Goal: Transaction & Acquisition: Purchase product/service

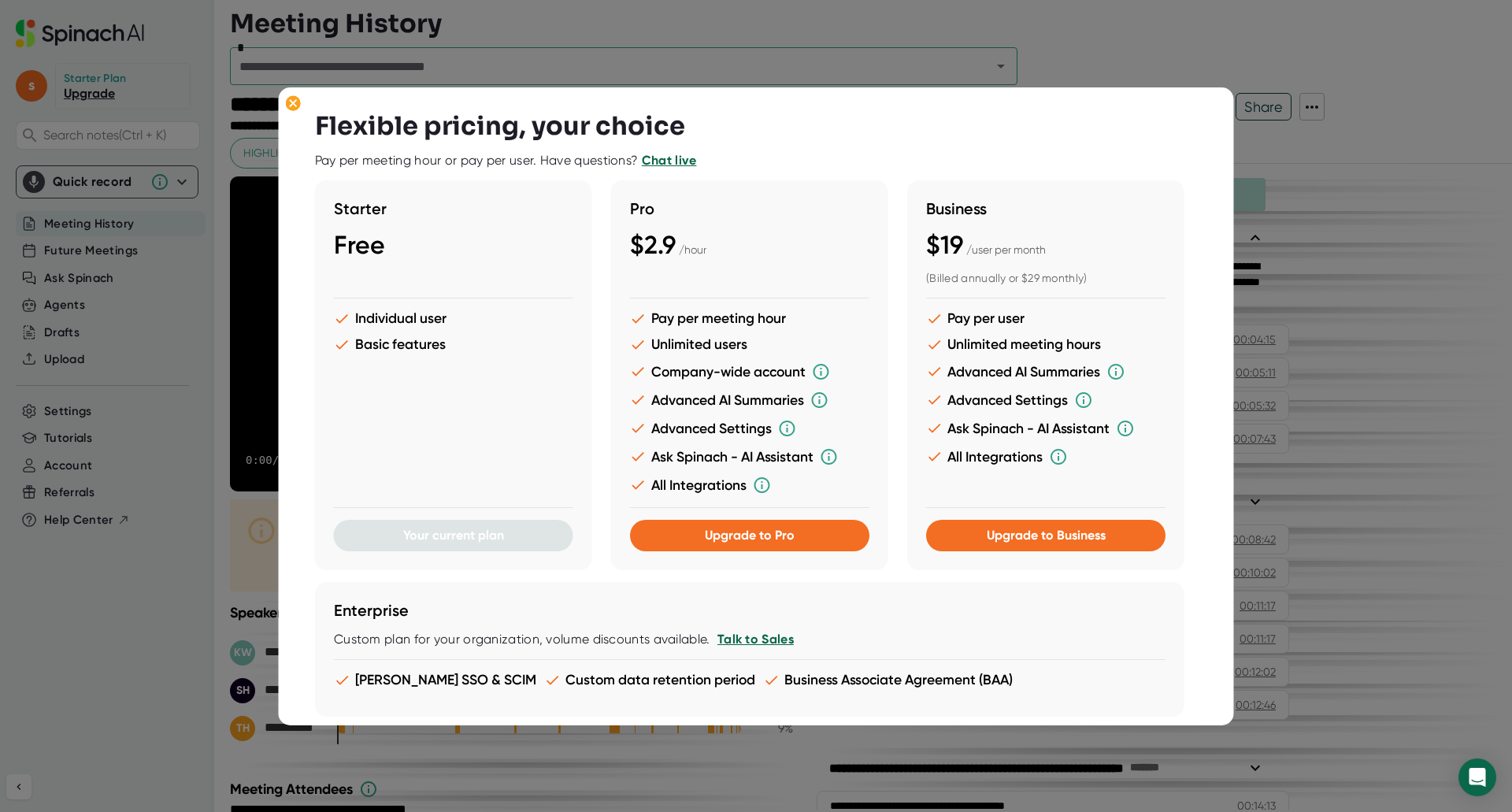
click at [1260, 79] on div at bounding box center [756, 406] width 1512 height 812
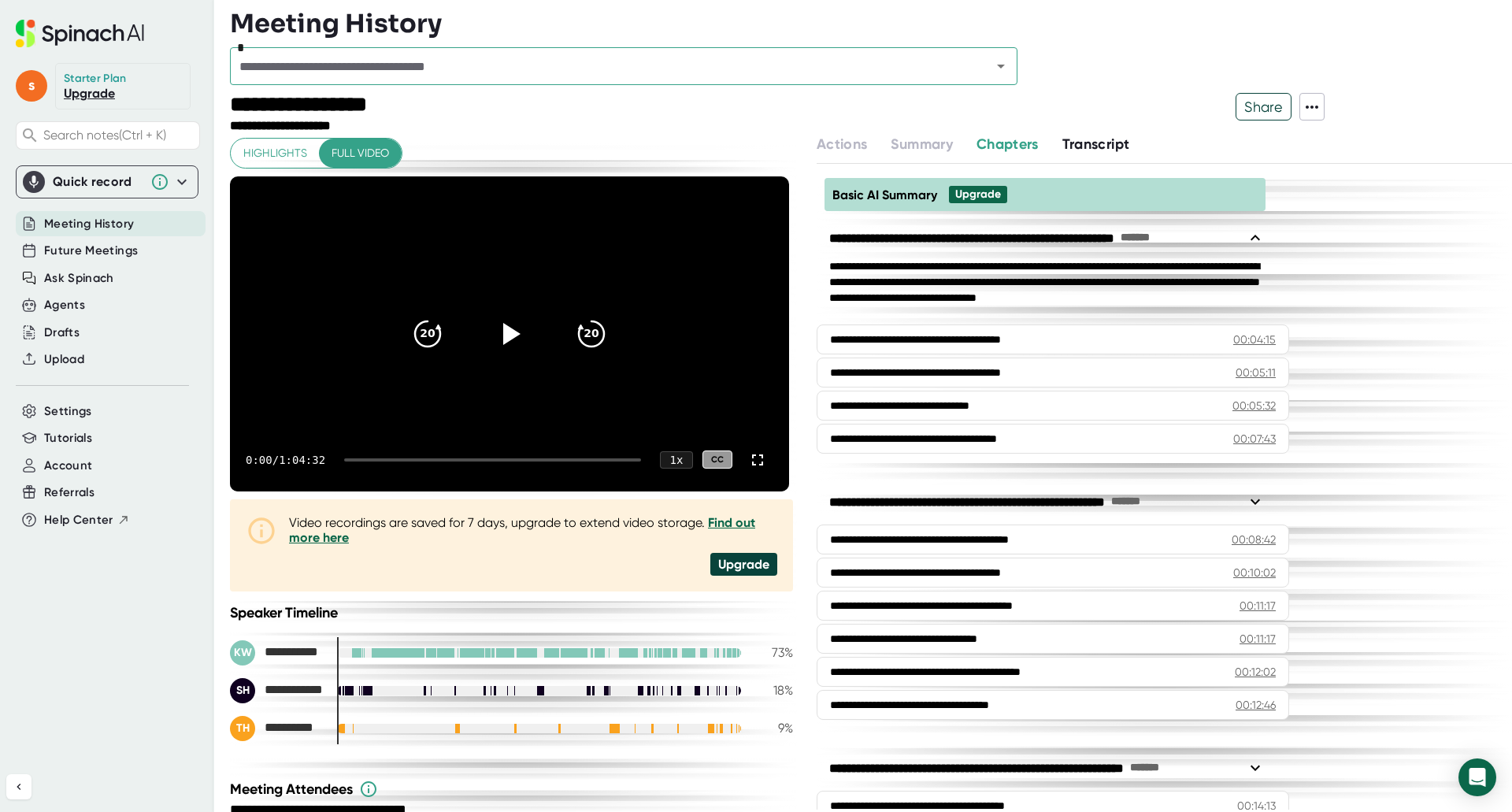
click at [1252, 106] on span "Share" at bounding box center [1263, 107] width 54 height 28
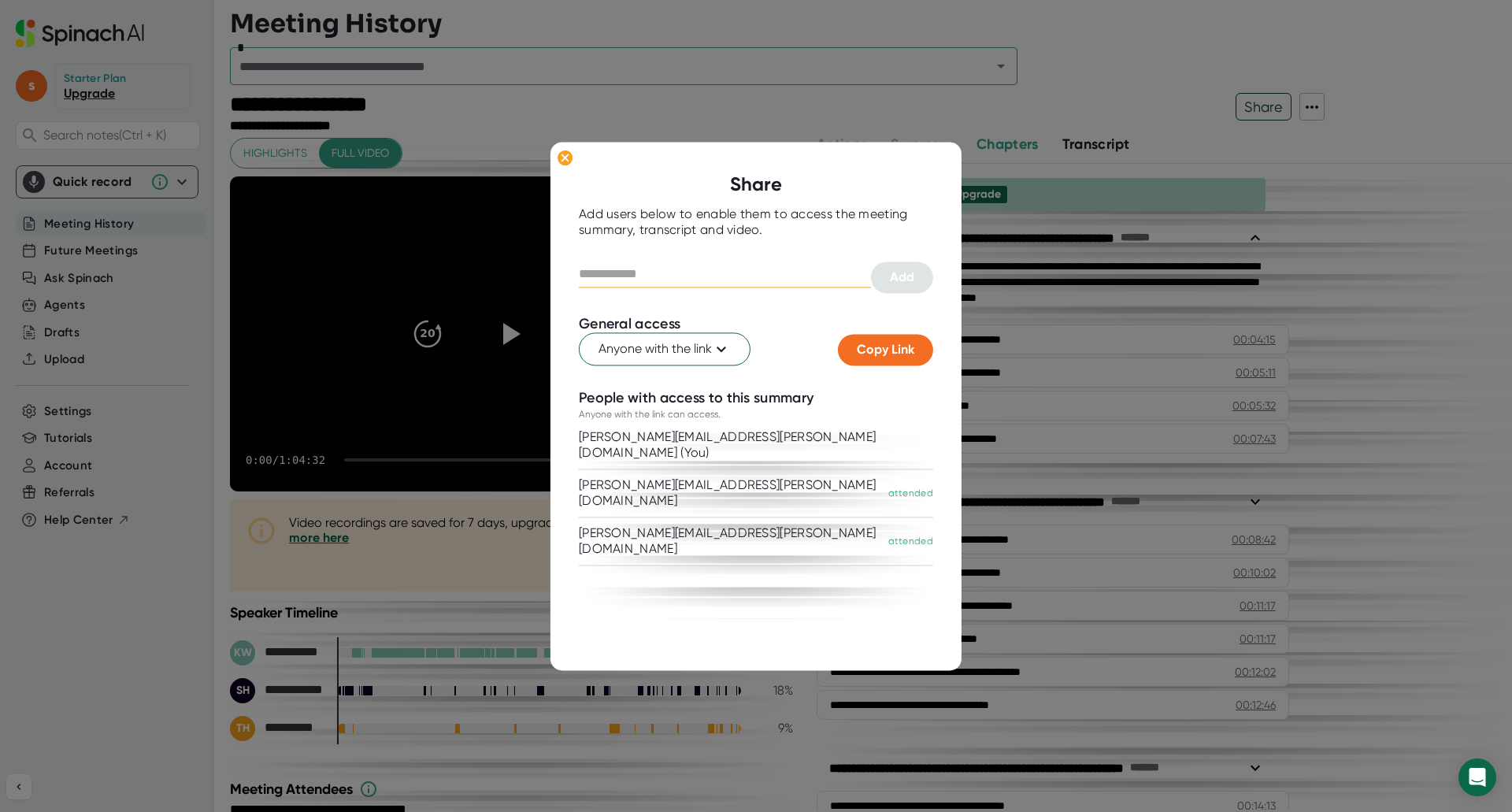
click at [820, 266] on input "text" at bounding box center [725, 273] width 292 height 25
drag, startPoint x: 556, startPoint y: 155, endPoint x: 624, endPoint y: 246, distance: 113.6
click at [558, 155] on icon at bounding box center [565, 157] width 16 height 16
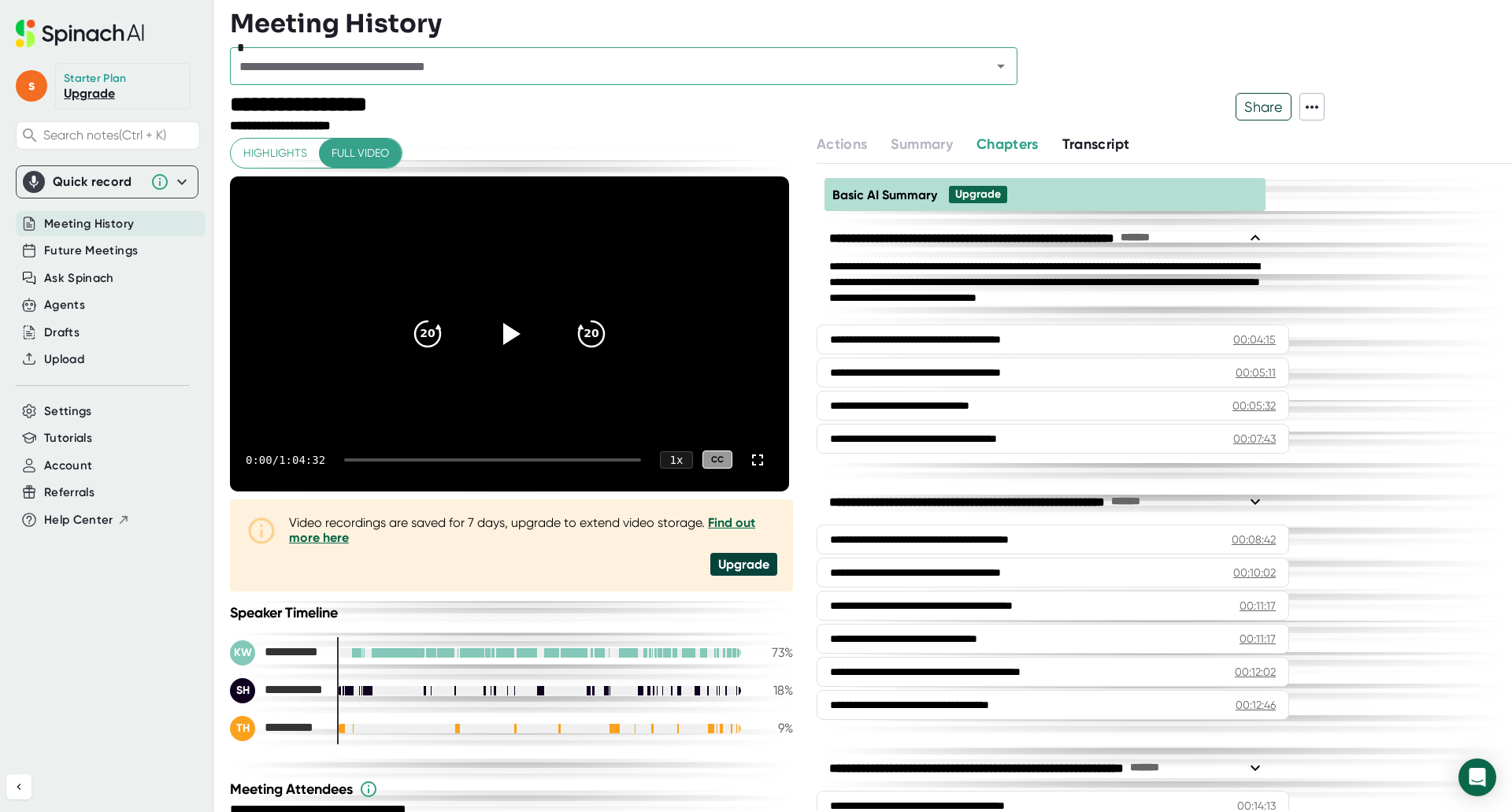
click at [92, 95] on link "Upgrade" at bounding box center [89, 93] width 52 height 15
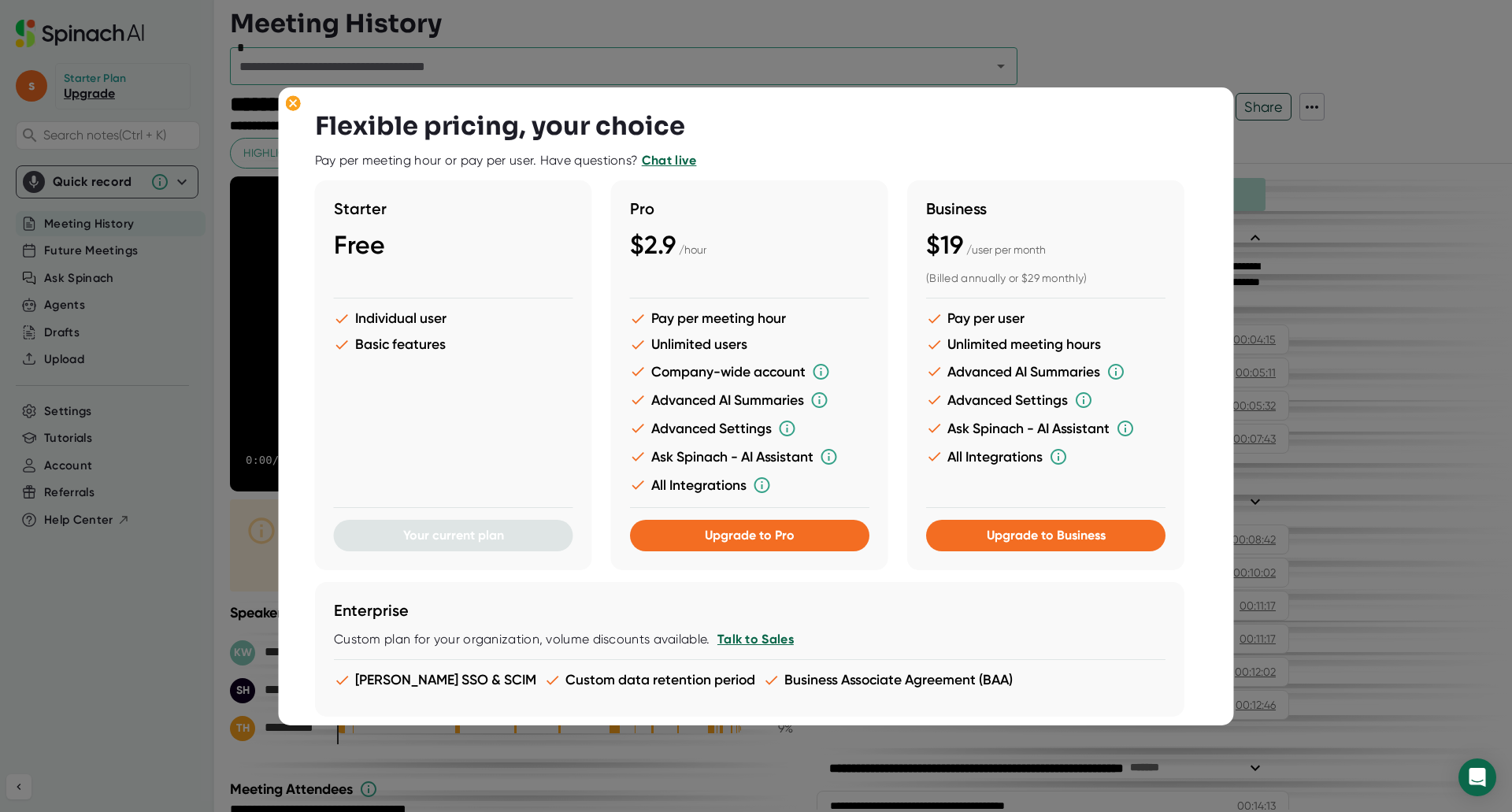
click at [1268, 32] on div at bounding box center [756, 406] width 1512 height 812
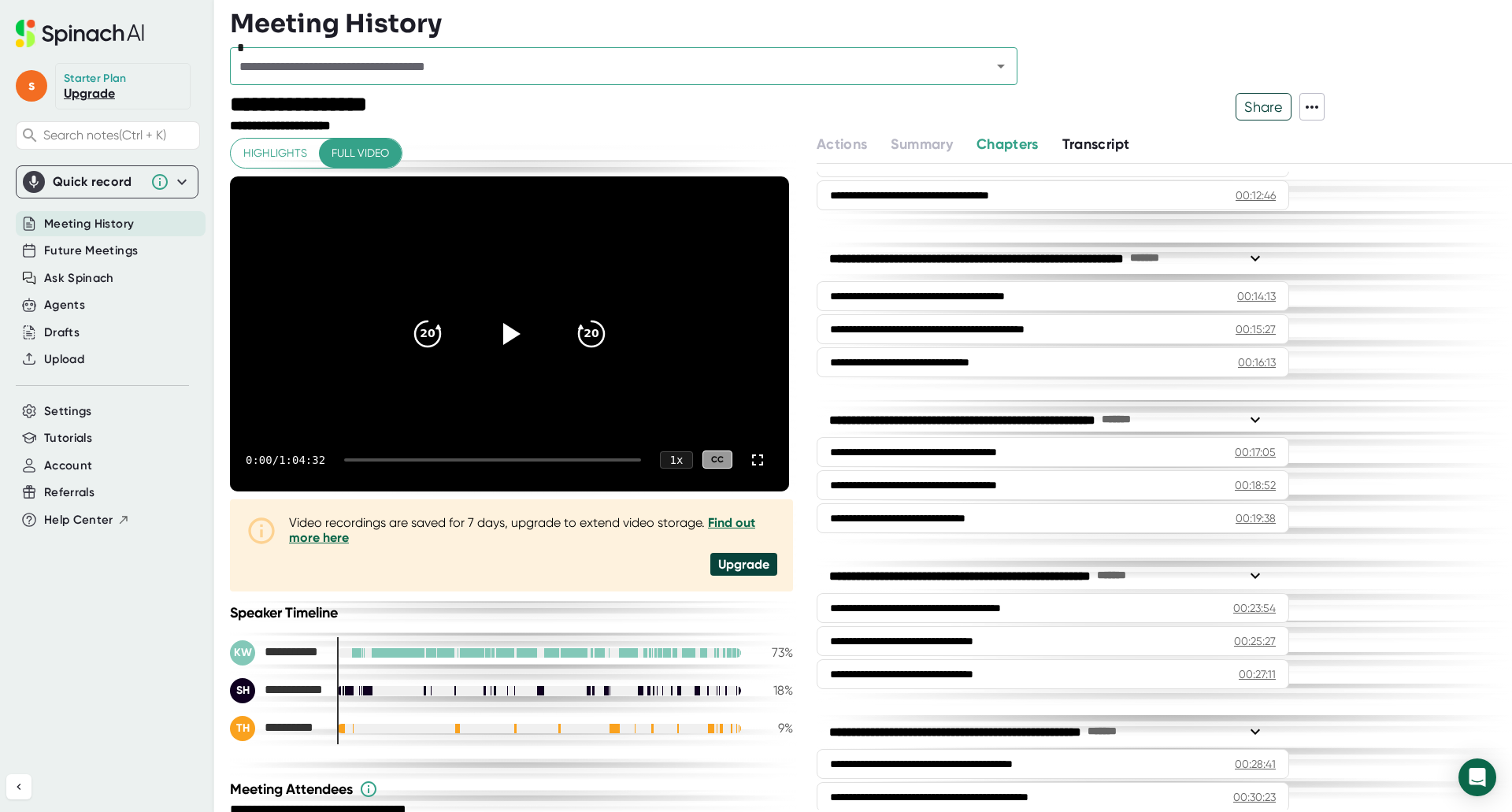
scroll to position [551, 0]
